Goal: Task Accomplishment & Management: Use online tool/utility

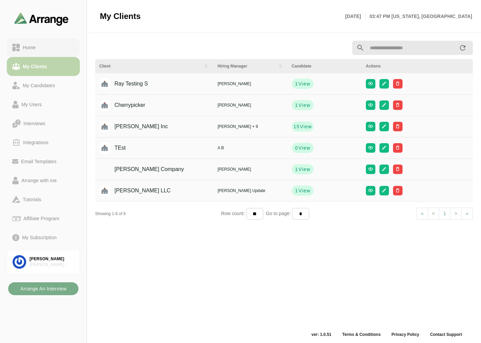
click at [41, 40] on link "Home" at bounding box center [43, 47] width 73 height 19
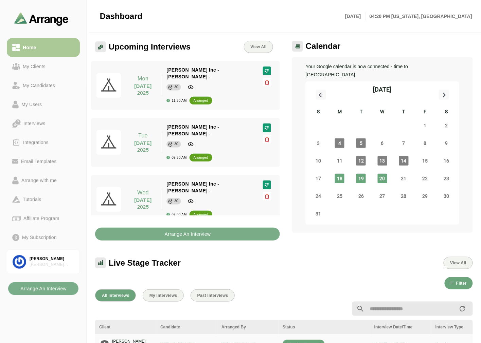
drag, startPoint x: 41, startPoint y: 66, endPoint x: 45, endPoint y: 49, distance: 17.2
click at [41, 66] on div "My Clients" at bounding box center [34, 66] width 28 height 8
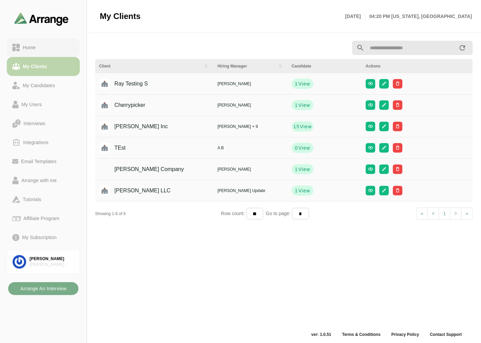
click at [45, 49] on div "Home" at bounding box center [43, 47] width 62 height 8
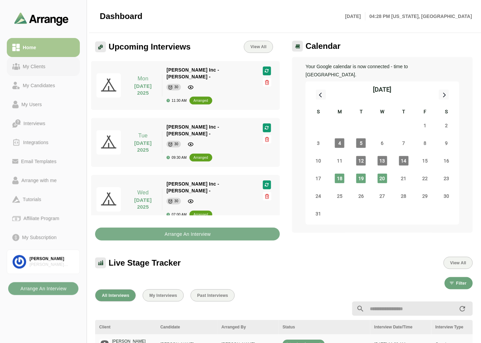
click at [45, 60] on link "My Clients" at bounding box center [43, 66] width 73 height 19
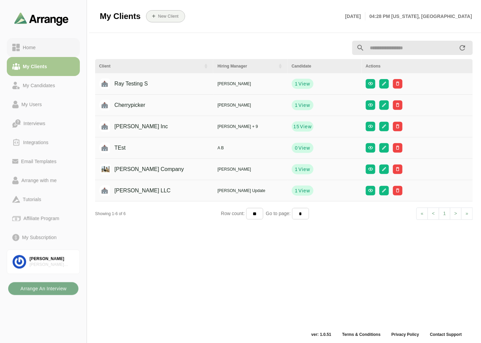
click at [56, 48] on div "Home" at bounding box center [43, 47] width 62 height 8
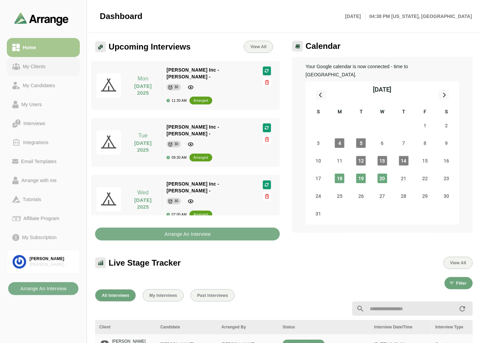
click at [40, 66] on div "My Clients" at bounding box center [34, 66] width 28 height 8
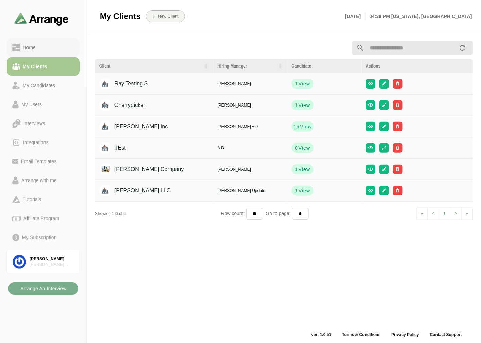
click at [35, 44] on div "Home" at bounding box center [29, 47] width 18 height 8
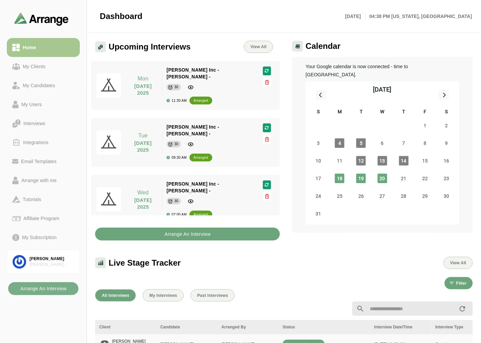
click at [197, 231] on b "Arrange An Interview" at bounding box center [187, 234] width 47 height 13
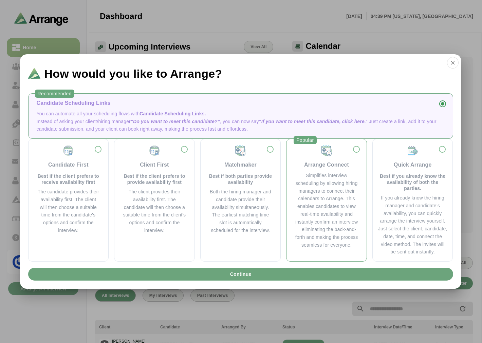
click at [342, 198] on div "Simplifies interview scheduling by allowing hiring managers to connect their ca…" at bounding box center [327, 210] width 64 height 77
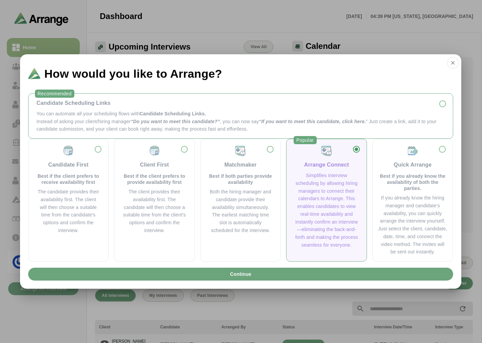
click at [272, 113] on p "You can automate all your scheduling flows with Candidate Scheduling Links." at bounding box center [241, 114] width 408 height 8
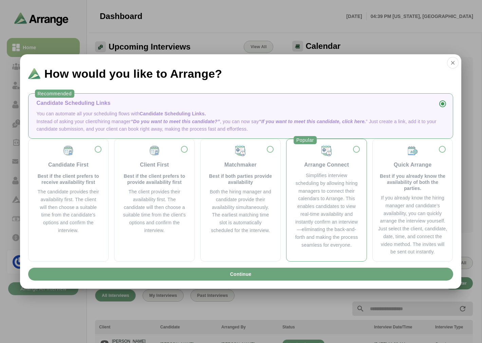
click at [329, 188] on div "Simplifies interview scheduling by allowing hiring managers to connect their ca…" at bounding box center [327, 210] width 64 height 77
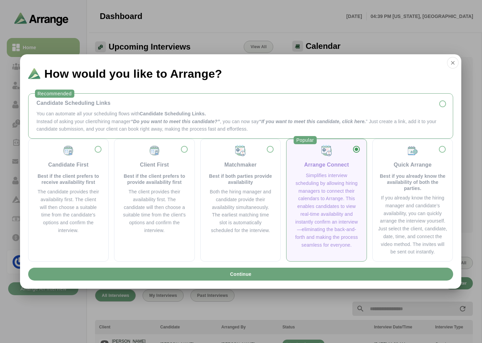
click at [263, 120] on span "“If you want to meet this candidate, click here." at bounding box center [312, 121] width 107 height 5
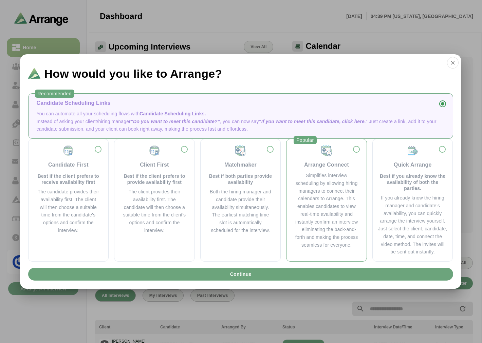
click at [317, 181] on div "Simplifies interview scheduling by allowing hiring managers to connect their ca…" at bounding box center [327, 210] width 64 height 77
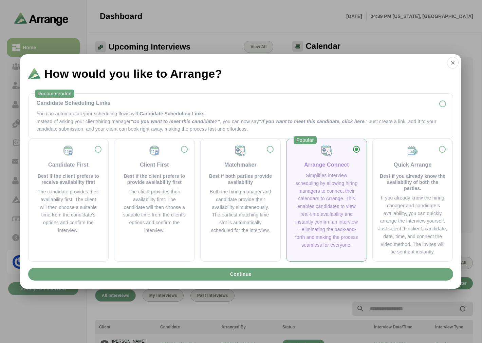
click at [334, 165] on div "Arrange Connect" at bounding box center [326, 165] width 45 height 8
click at [333, 164] on div "Arrange Connect" at bounding box center [326, 165] width 45 height 8
click at [451, 67] on button "button" at bounding box center [453, 63] width 12 height 12
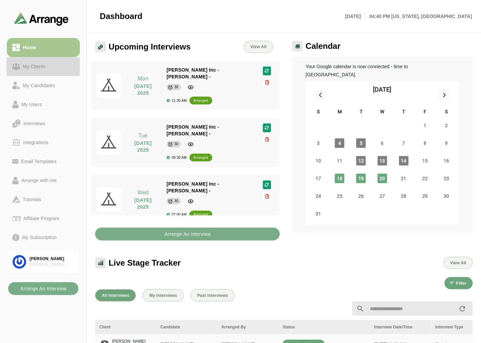
click at [46, 66] on div "My Clients" at bounding box center [34, 66] width 28 height 8
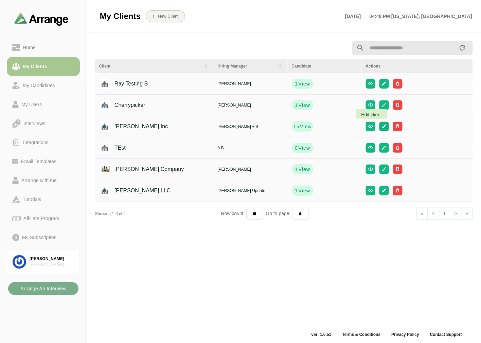
click at [381, 126] on icon "button" at bounding box center [383, 126] width 5 height 5
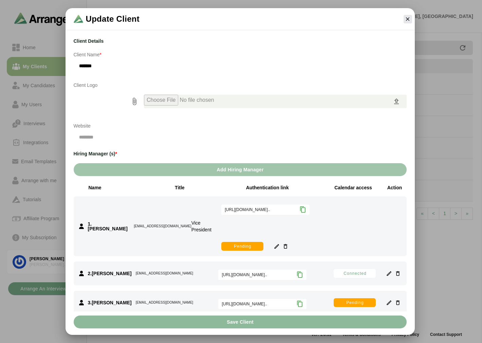
click at [201, 169] on button "Add Hiring Manager" at bounding box center [240, 169] width 333 height 13
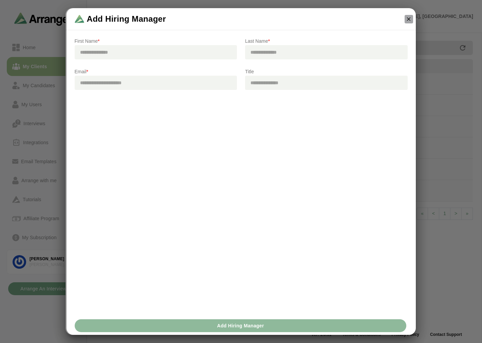
click at [409, 18] on icon "button" at bounding box center [409, 19] width 6 height 6
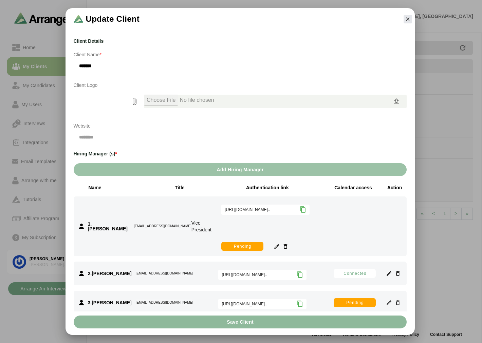
drag, startPoint x: 335, startPoint y: 188, endPoint x: 371, endPoint y: 186, distance: 36.8
click at [371, 186] on div "Calendar access" at bounding box center [353, 187] width 44 height 7
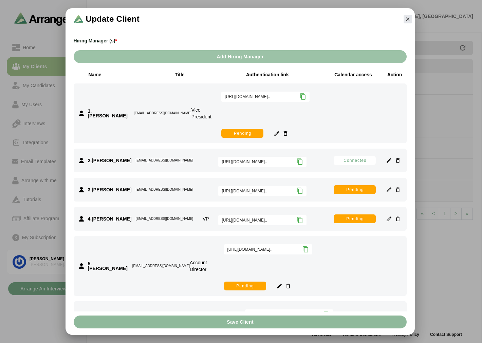
scroll to position [38, 0]
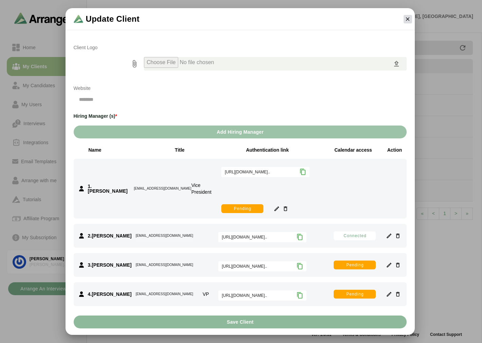
click at [409, 20] on icon "button" at bounding box center [408, 19] width 6 height 6
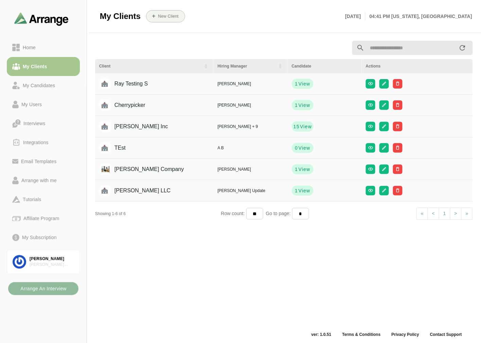
click at [55, 290] on b "Arrange An Interview" at bounding box center [43, 289] width 47 height 13
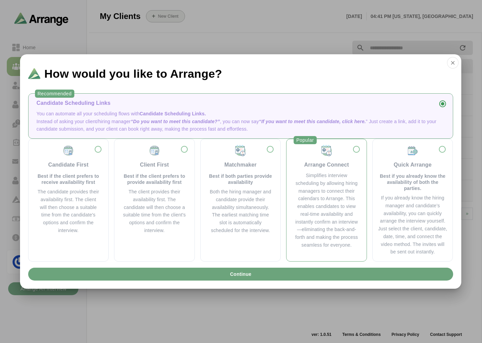
click at [318, 209] on div "Simplifies interview scheduling by allowing hiring managers to connect their ca…" at bounding box center [327, 210] width 64 height 77
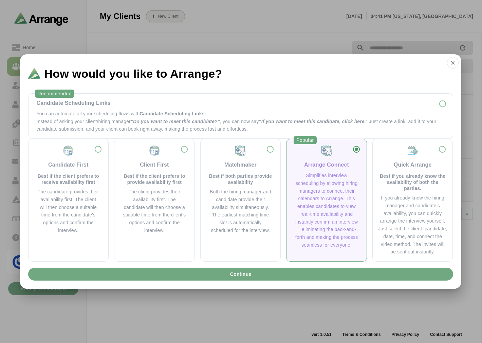
click at [245, 273] on span "Continue" at bounding box center [241, 274] width 22 height 13
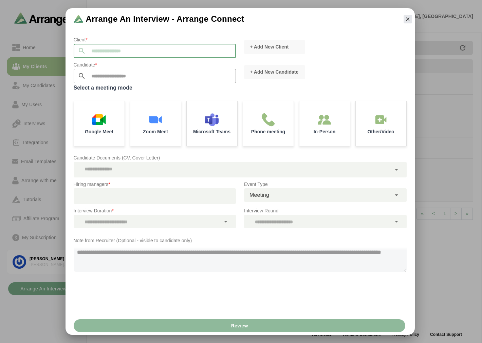
click at [118, 47] on input "text" at bounding box center [161, 51] width 150 height 14
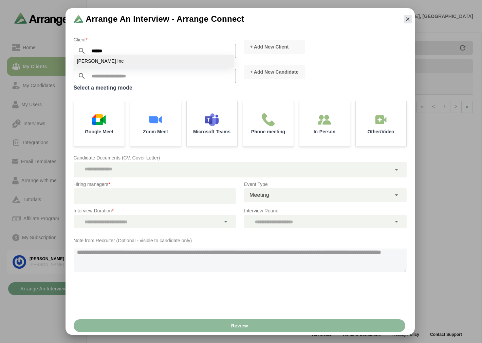
click at [104, 60] on li "[PERSON_NAME] Inc" at bounding box center [154, 61] width 161 height 13
type input "*******"
click at [161, 65] on p "Candidate *" at bounding box center [155, 65] width 163 height 8
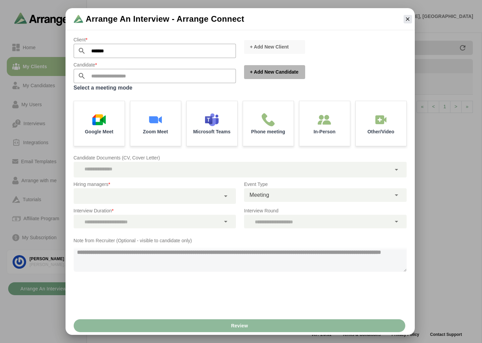
click at [269, 75] on span "+ Add New Candidate" at bounding box center [274, 72] width 49 height 7
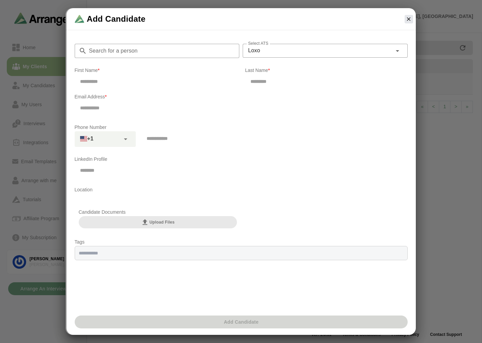
click at [124, 55] on input "Search for a person" at bounding box center [163, 51] width 153 height 14
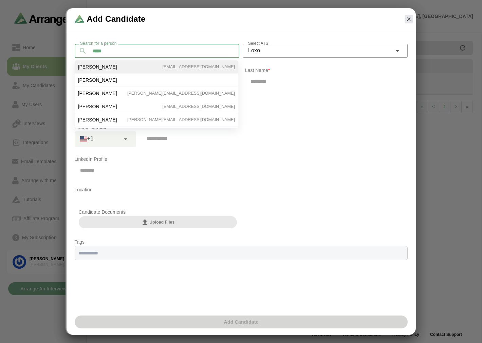
type input "*****"
click at [88, 66] on span "[PERSON_NAME]" at bounding box center [97, 67] width 39 height 6
type input "***"
type input "*****"
type input "**********"
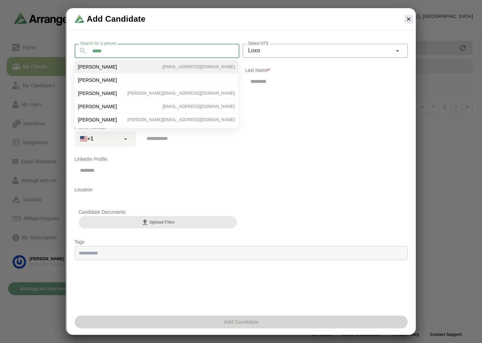
type input "**********"
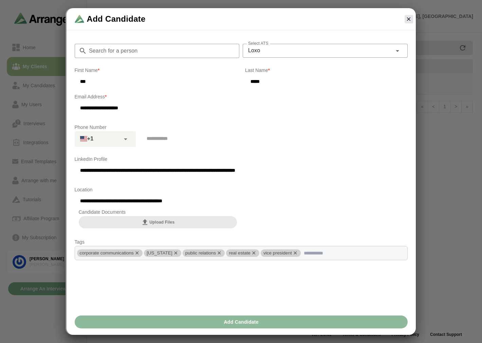
click at [284, 55] on div "Loxo ****" at bounding box center [317, 51] width 149 height 14
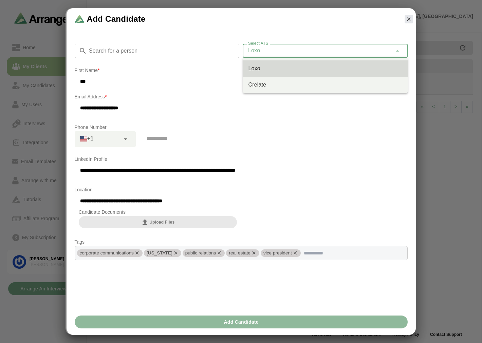
click at [265, 116] on div "**********" at bounding box center [241, 104] width 341 height 31
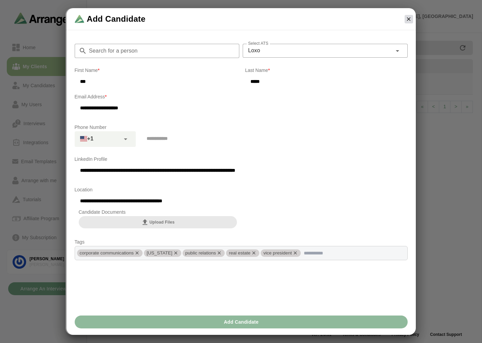
click at [406, 21] on icon "button" at bounding box center [409, 19] width 6 height 6
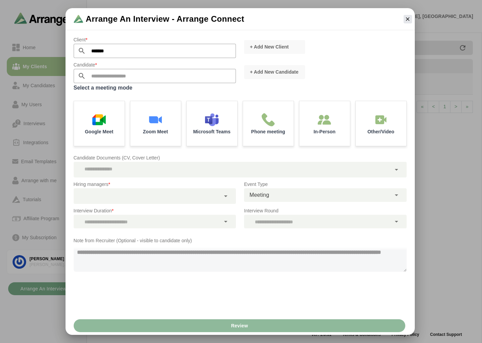
click at [130, 77] on input "text" at bounding box center [161, 76] width 150 height 14
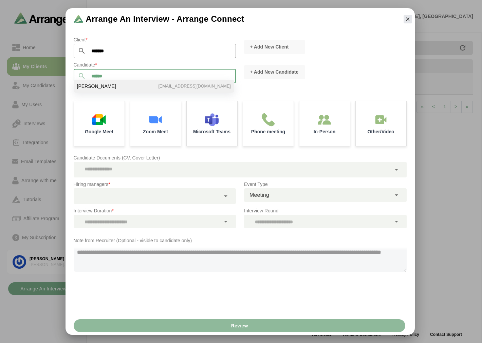
click at [124, 86] on li "[PERSON_NAME] [EMAIL_ADDRESS][DOMAIN_NAME]" at bounding box center [154, 86] width 161 height 13
type input "**********"
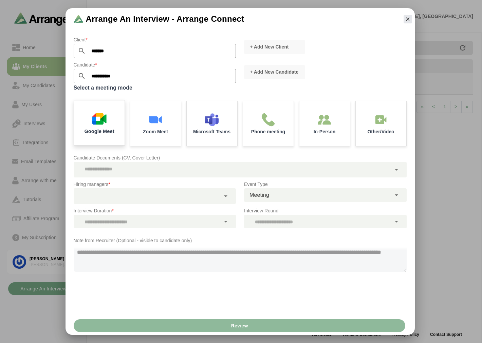
click at [101, 119] on img at bounding box center [99, 119] width 14 height 14
click at [105, 195] on div at bounding box center [147, 196] width 147 height 16
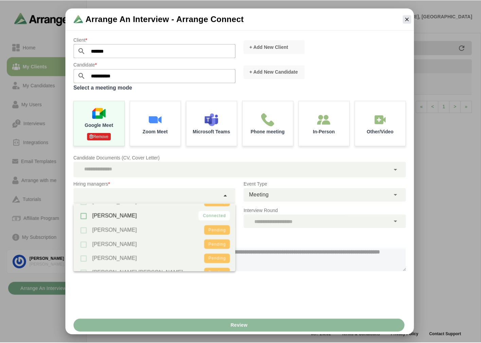
scroll to position [0, 0]
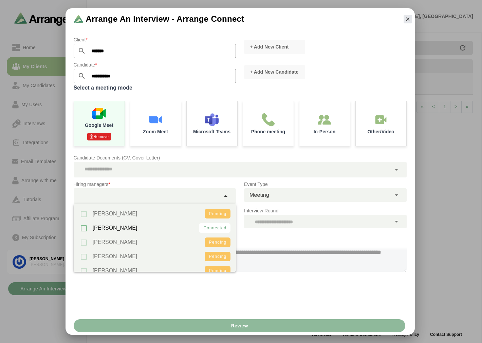
click at [281, 274] on div "Note from Recruiter (Optional - visible to candidate only) 0 / 500" at bounding box center [240, 254] width 341 height 43
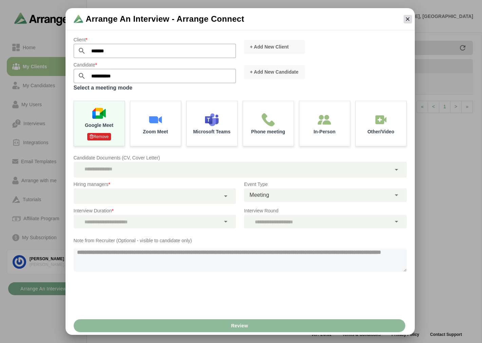
click at [406, 17] on icon "button" at bounding box center [408, 19] width 6 height 6
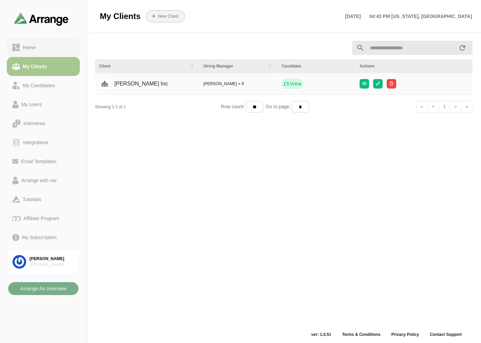
click at [29, 48] on div "Home" at bounding box center [29, 47] width 18 height 8
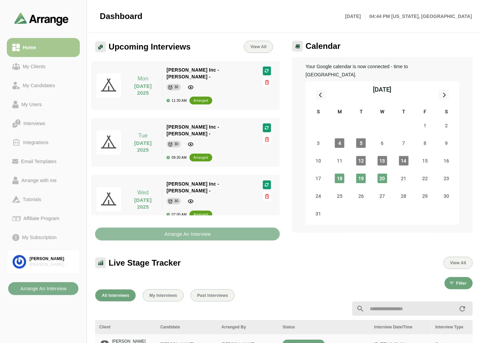
click at [148, 232] on button "Arrange An Interview" at bounding box center [187, 234] width 185 height 13
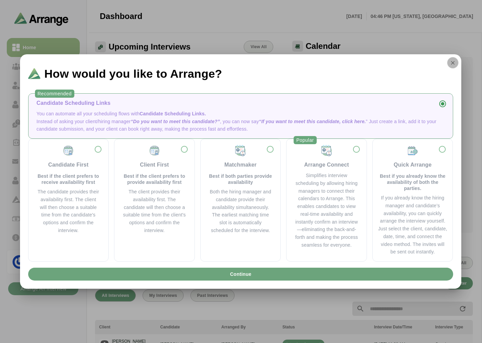
click at [456, 65] on icon "button" at bounding box center [453, 63] width 6 height 6
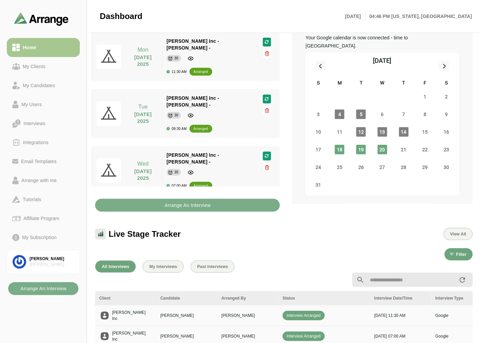
scroll to position [75, 0]
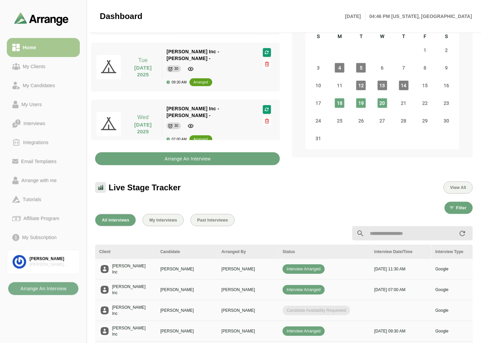
click at [143, 155] on button "Arrange An Interview" at bounding box center [187, 158] width 185 height 13
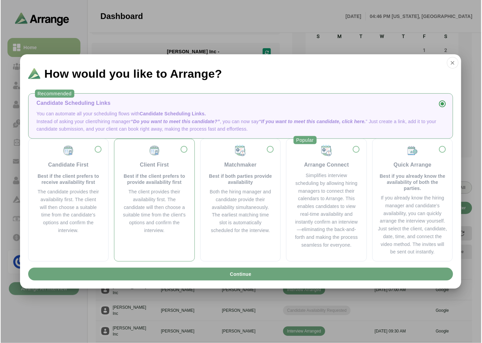
scroll to position [0, 0]
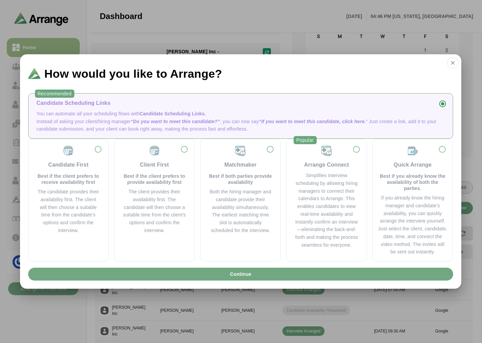
click at [218, 280] on button "Continue" at bounding box center [240, 274] width 425 height 13
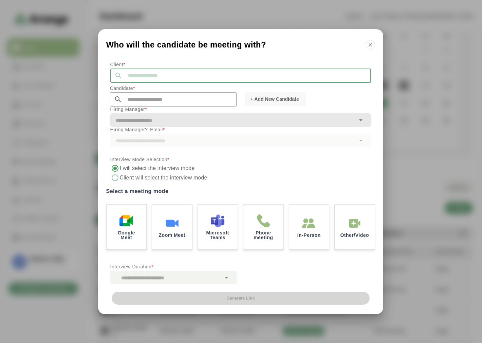
click at [144, 80] on input "text" at bounding box center [247, 76] width 249 height 14
type input "*"
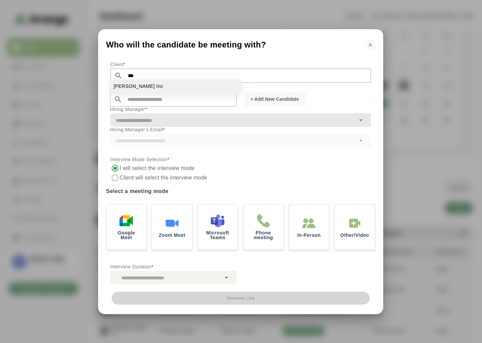
click at [136, 88] on li "[PERSON_NAME] Inc" at bounding box center [175, 86] width 131 height 14
type input "*******"
click at [133, 104] on input "text" at bounding box center [179, 99] width 114 height 14
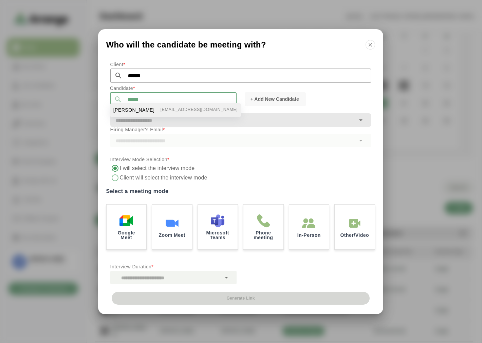
click at [138, 108] on span "[PERSON_NAME]" at bounding box center [133, 110] width 41 height 7
type input "**********"
click at [147, 126] on div at bounding box center [232, 120] width 245 height 14
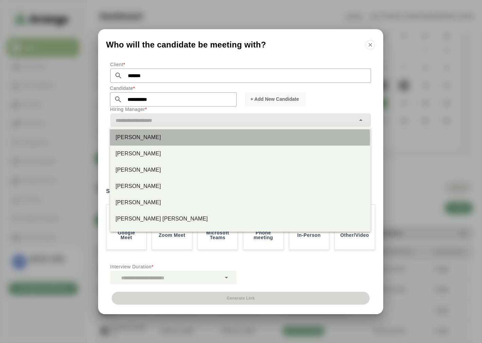
click at [131, 135] on div "[PERSON_NAME]" at bounding box center [240, 137] width 250 height 8
type input "*********"
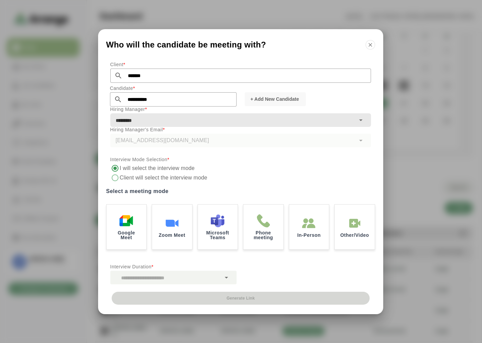
click at [141, 276] on div at bounding box center [165, 278] width 111 height 14
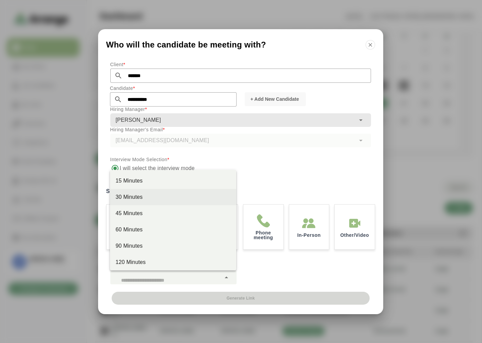
click at [145, 196] on div "30 Minutes" at bounding box center [172, 197] width 115 height 8
type input "**"
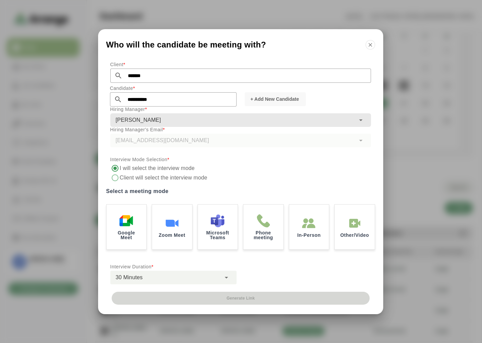
click at [147, 145] on div "[EMAIL_ADDRESS][DOMAIN_NAME]" at bounding box center [240, 141] width 261 height 14
click at [122, 226] on img at bounding box center [126, 220] width 14 height 14
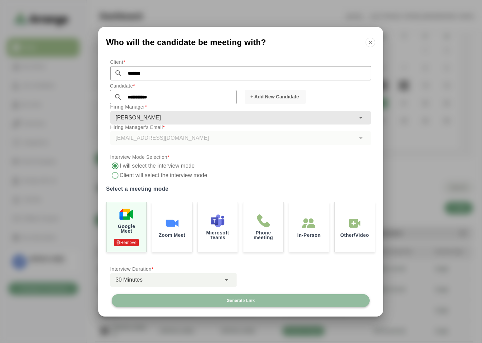
click at [235, 300] on span "Generate Link" at bounding box center [240, 300] width 29 height 5
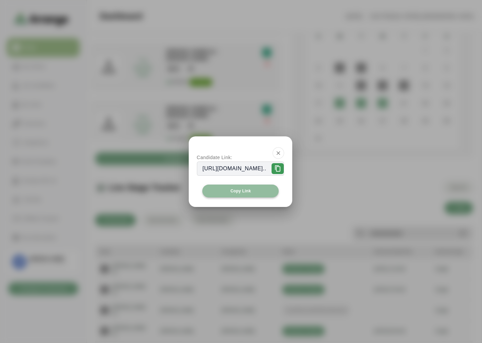
click at [223, 191] on button "Copy Link" at bounding box center [240, 191] width 77 height 13
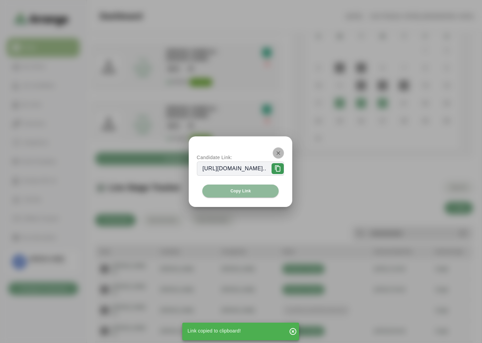
click at [282, 151] on icon "button" at bounding box center [278, 153] width 6 height 6
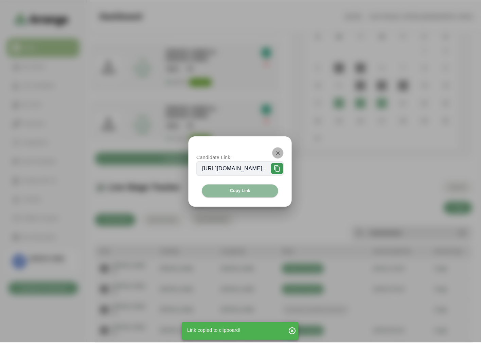
scroll to position [75, 0]
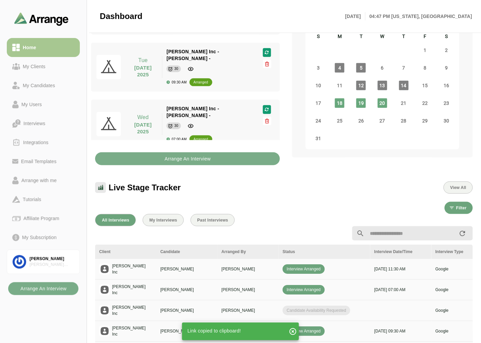
click at [258, 187] on div "Live Stage Tracker View All" at bounding box center [284, 188] width 378 height 12
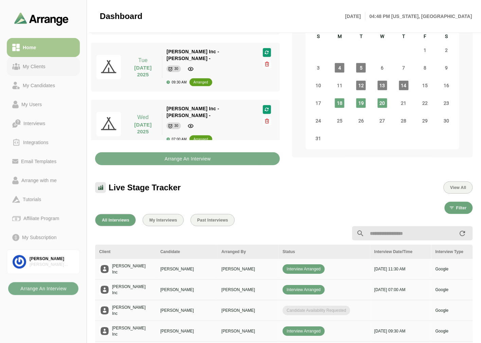
click at [55, 69] on div "My Clients" at bounding box center [43, 66] width 62 height 8
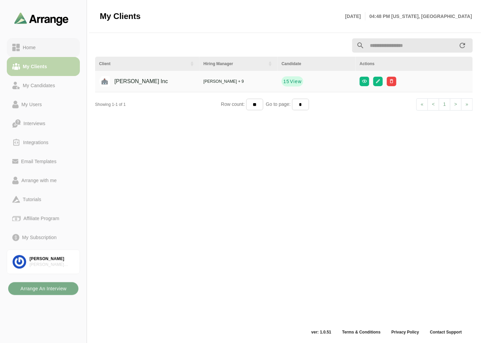
scroll to position [2, 0]
click at [58, 47] on div "Home" at bounding box center [43, 47] width 62 height 8
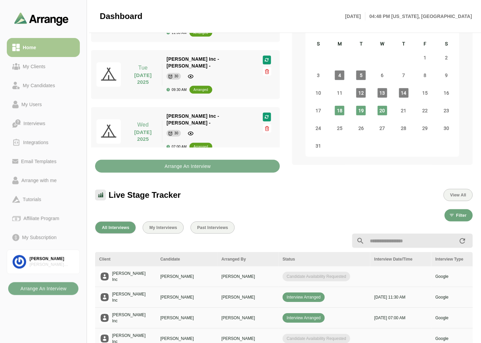
scroll to position [77, 0]
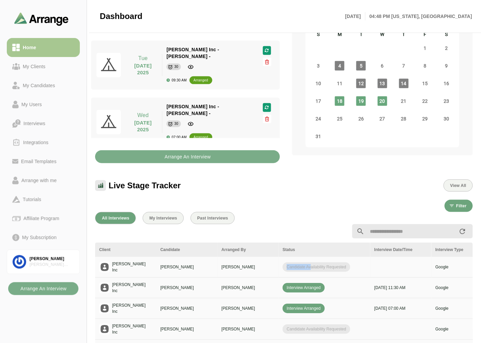
drag, startPoint x: 284, startPoint y: 262, endPoint x: 316, endPoint y: 262, distance: 31.9
click at [315, 263] on span "Candidate Availability Requested" at bounding box center [317, 268] width 68 height 10
drag, startPoint x: 331, startPoint y: 263, endPoint x: 337, endPoint y: 263, distance: 5.4
click at [336, 263] on span "Candidate Availability Requested" at bounding box center [317, 268] width 68 height 10
click at [357, 263] on div "Candidate Availability Requested" at bounding box center [325, 268] width 84 height 10
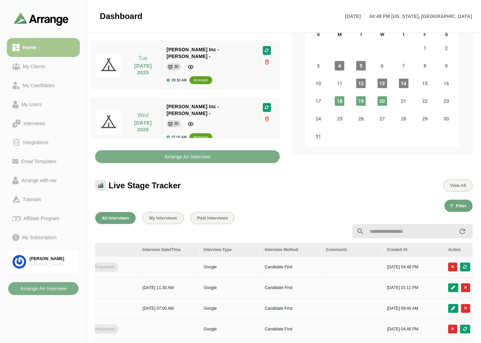
scroll to position [0, 286]
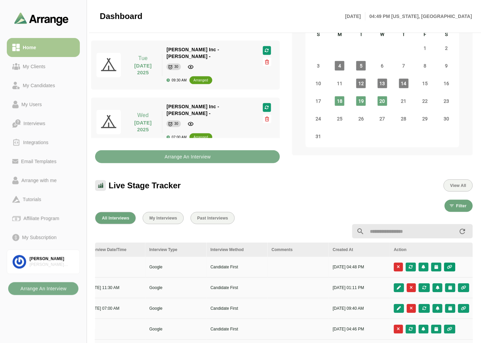
click at [450, 263] on button "button" at bounding box center [449, 267] width 11 height 9
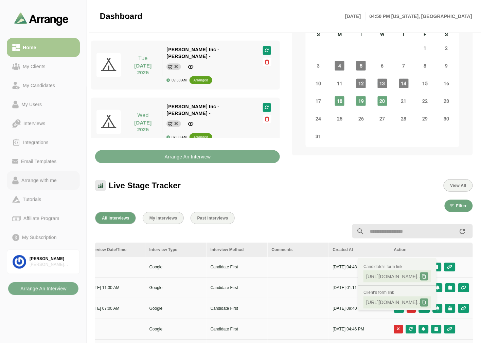
click at [49, 180] on div "Arrange with me" at bounding box center [39, 181] width 41 height 8
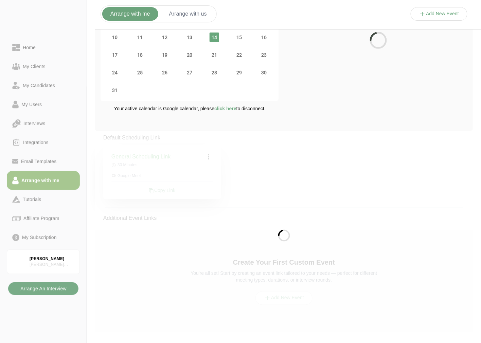
scroll to position [75, 0]
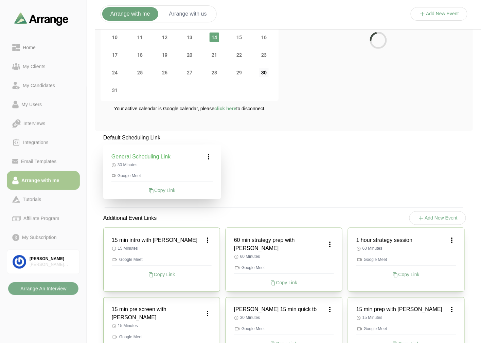
click at [266, 73] on span "30" at bounding box center [264, 73] width 10 height 10
click at [211, 157] on icon at bounding box center [209, 157] width 8 height 8
click at [209, 171] on div "Edit" at bounding box center [202, 175] width 31 height 13
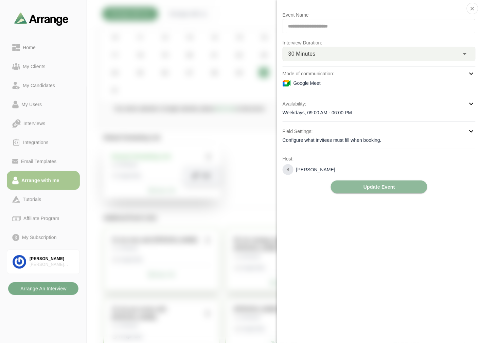
click at [303, 76] on p "Mode of communication:" at bounding box center [309, 74] width 52 height 8
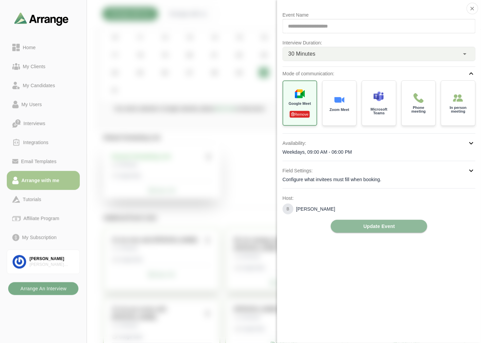
click at [320, 152] on div "Weekdays, 09:00 AM - 06:00 PM" at bounding box center [379, 152] width 193 height 7
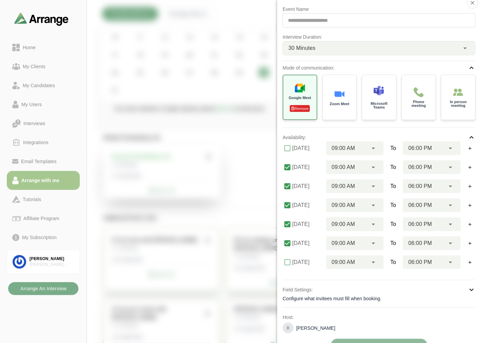
scroll to position [0, 0]
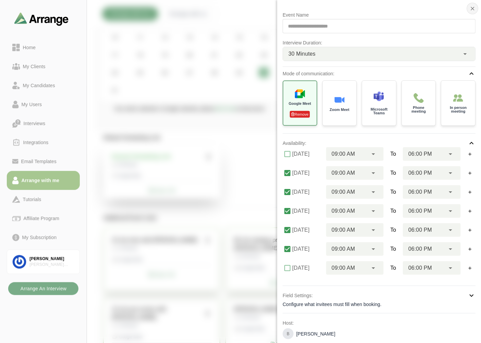
click at [471, 7] on icon "button" at bounding box center [472, 8] width 6 height 6
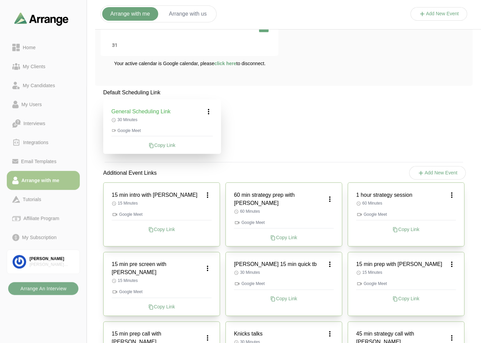
scroll to position [76, 0]
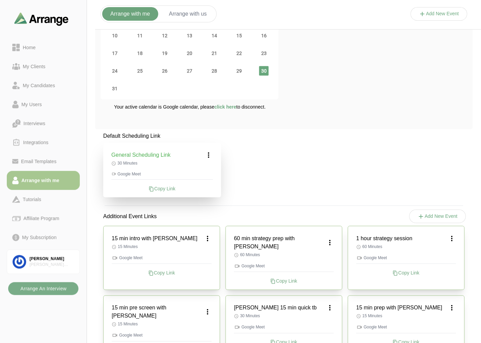
click at [180, 14] on button "Arrange with us" at bounding box center [188, 14] width 54 height 14
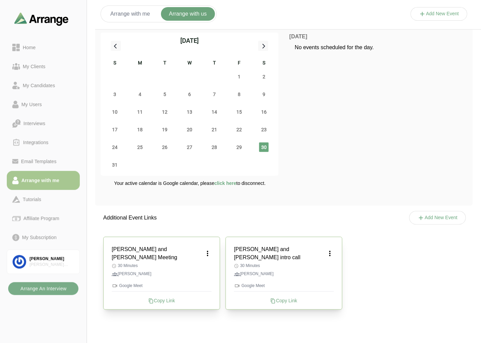
click at [419, 15] on icon at bounding box center [422, 14] width 7 height 7
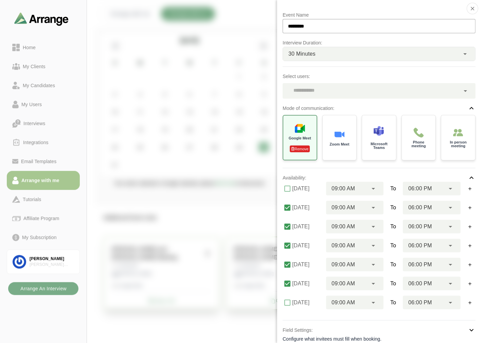
click at [306, 93] on div at bounding box center [371, 91] width 177 height 16
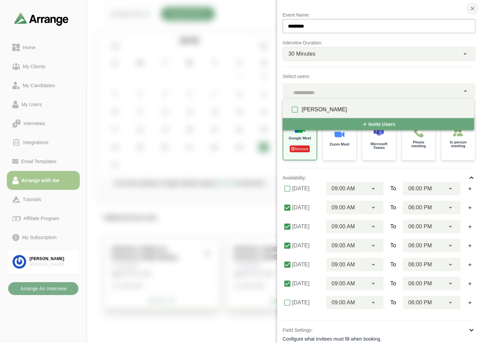
click at [469, 7] on icon "button" at bounding box center [472, 8] width 6 height 6
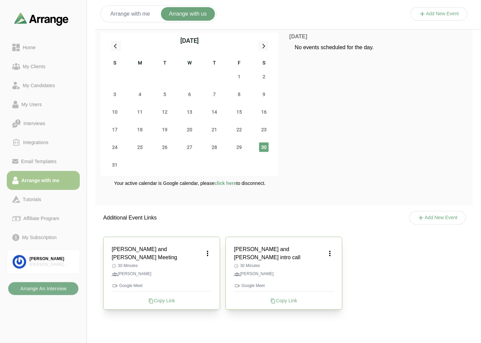
click at [78, 288] on div "Home My Clients My Candidates My Users Interviews Integrations Email Templates …" at bounding box center [43, 171] width 87 height 343
click at [66, 286] on b "Arrange An Interview" at bounding box center [43, 289] width 47 height 13
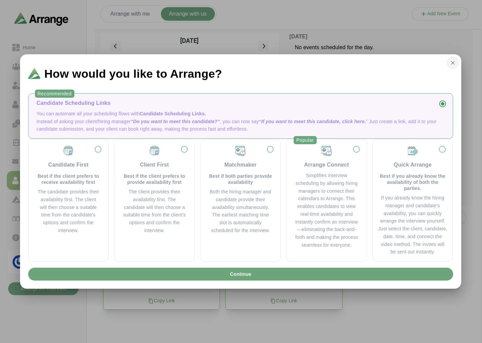
click at [455, 62] on icon "button" at bounding box center [453, 63] width 6 height 6
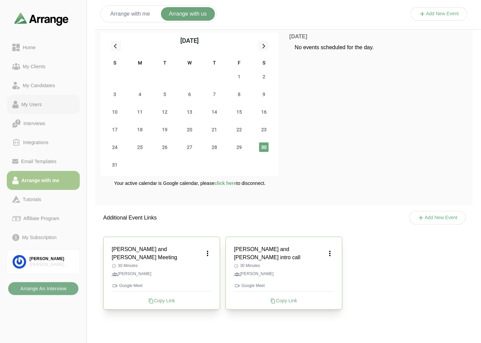
click at [31, 104] on div "My Users" at bounding box center [32, 105] width 26 height 8
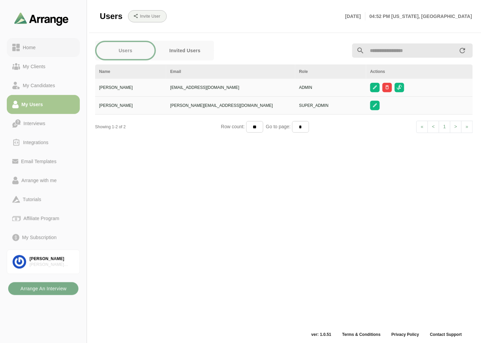
click at [39, 48] on div "Home" at bounding box center [43, 47] width 62 height 8
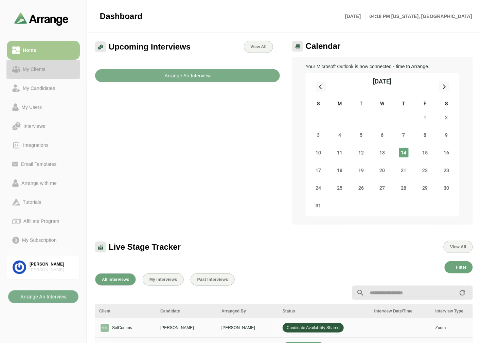
click at [55, 69] on div "My Clients" at bounding box center [43, 69] width 62 height 8
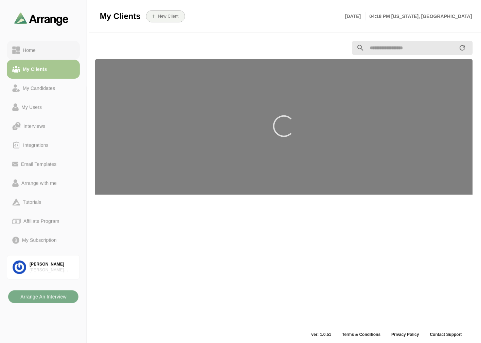
click at [56, 43] on link "Home" at bounding box center [43, 50] width 73 height 19
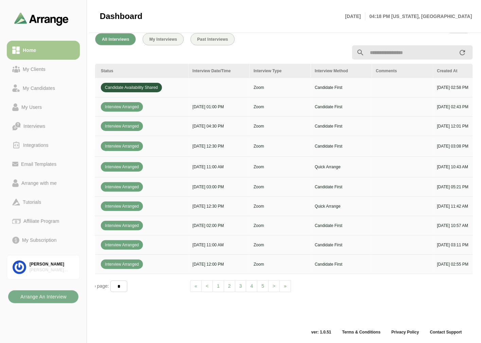
scroll to position [0, 286]
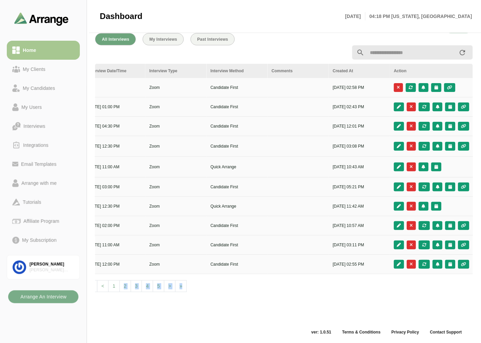
drag, startPoint x: 362, startPoint y: 304, endPoint x: 120, endPoint y: 292, distance: 242.8
click at [120, 292] on div "All Interviews My Interviews Past Interviews Client Candidate Arranged By Statu…" at bounding box center [284, 176] width 386 height 294
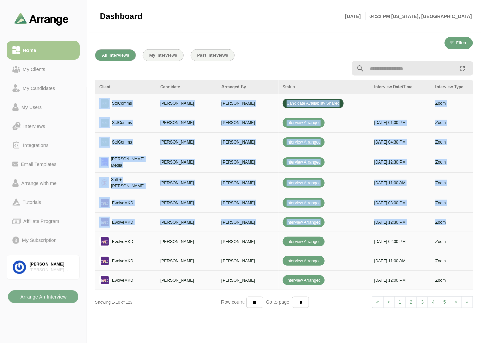
drag, startPoint x: 480, startPoint y: 84, endPoint x: 480, endPoint y: 303, distance: 218.7
click at [480, 247] on div "Upcoming Interviews View All Thu 14 August 2025 Thu 14 August 2025 SolComms - D…" at bounding box center [284, 77] width 394 height 565
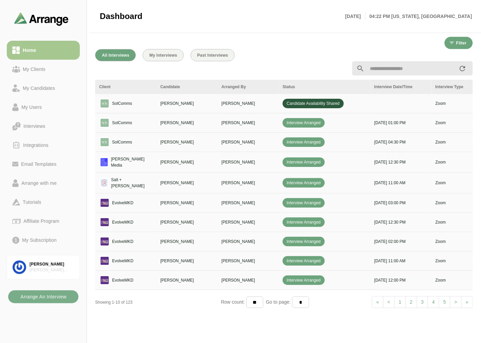
click at [424, 320] on div "All Interviews My Interviews Past Interviews Client Candidate Arranged By Statu…" at bounding box center [284, 192] width 386 height 294
